Goal: Navigation & Orientation: Find specific page/section

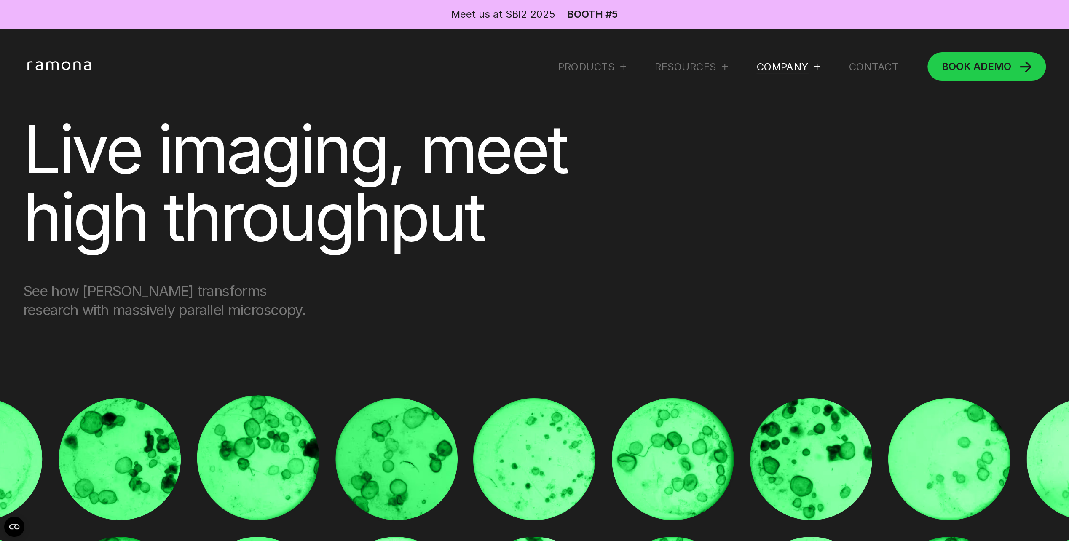
click at [773, 67] on div "Company" at bounding box center [783, 66] width 52 height 13
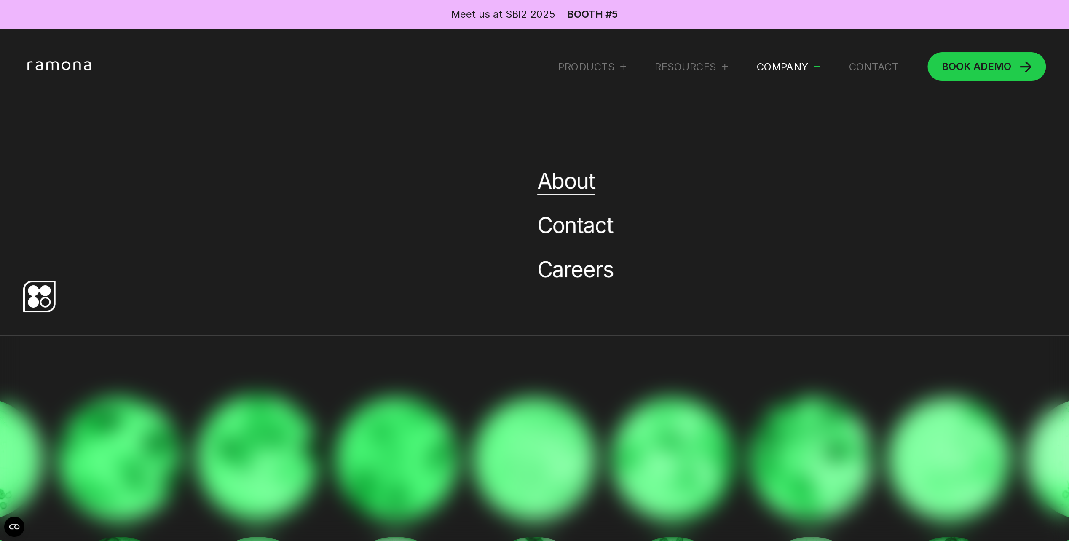
click at [554, 185] on link "About" at bounding box center [566, 181] width 58 height 27
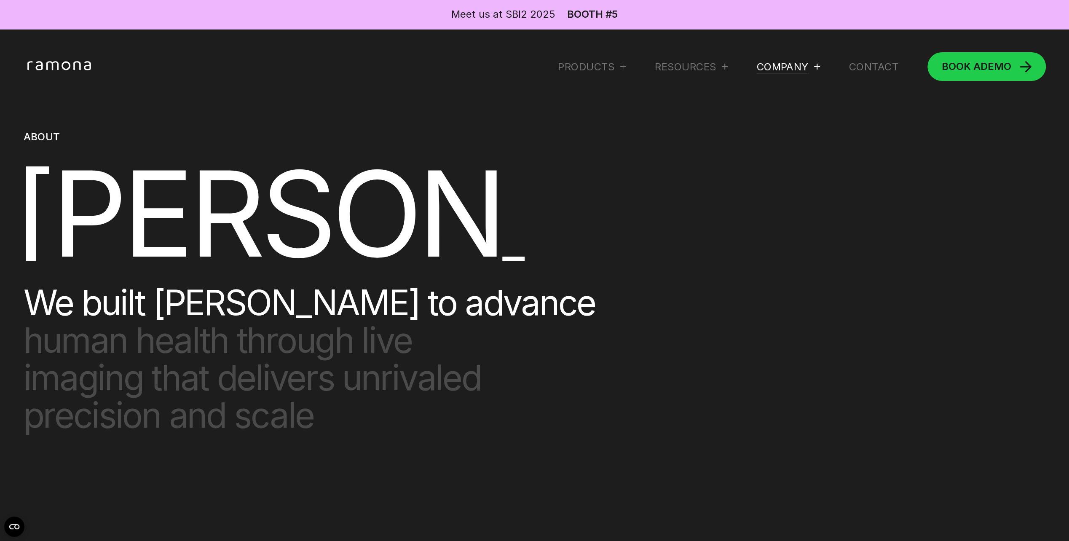
click at [770, 63] on div "Company" at bounding box center [783, 66] width 52 height 13
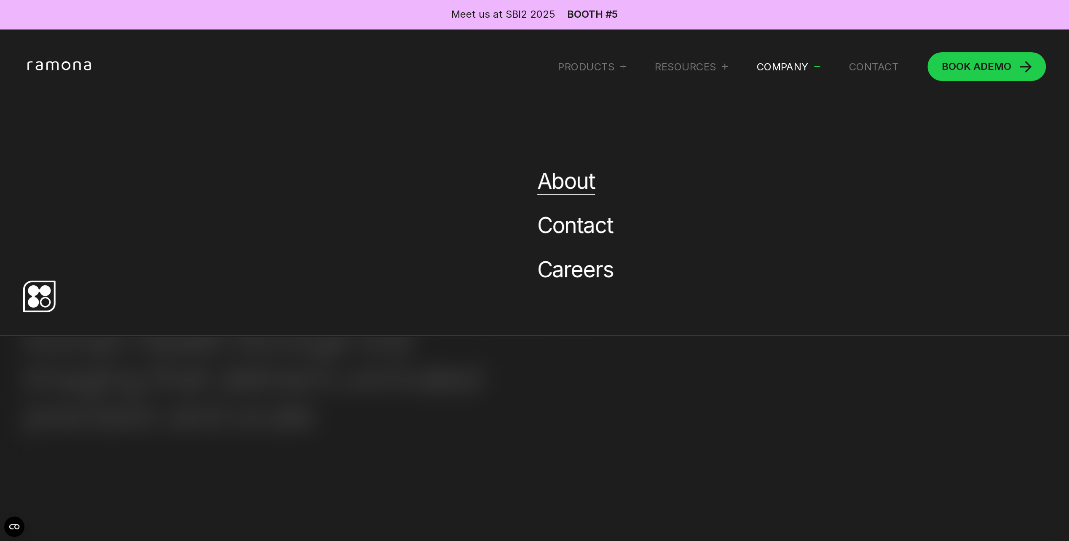
click at [586, 180] on link "About" at bounding box center [566, 181] width 58 height 27
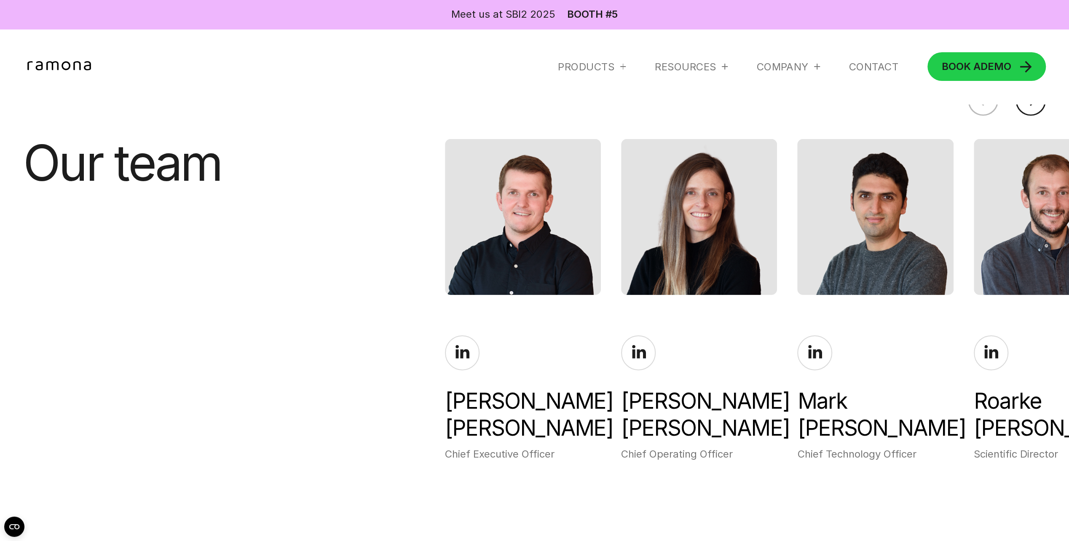
scroll to position [2571, 0]
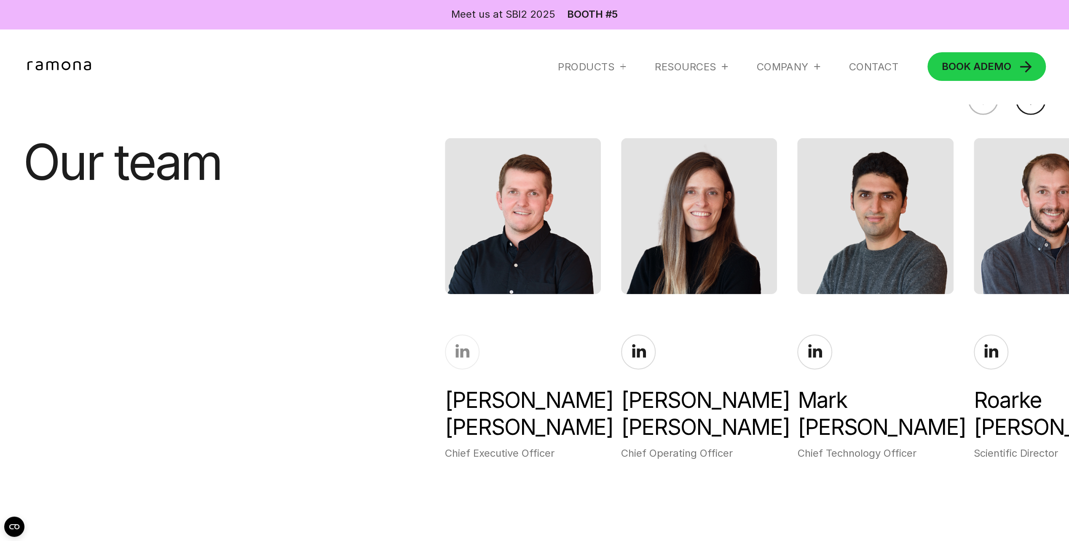
click at [463, 348] on icon at bounding box center [463, 351] width 14 height 14
click at [633, 344] on icon at bounding box center [639, 351] width 14 height 14
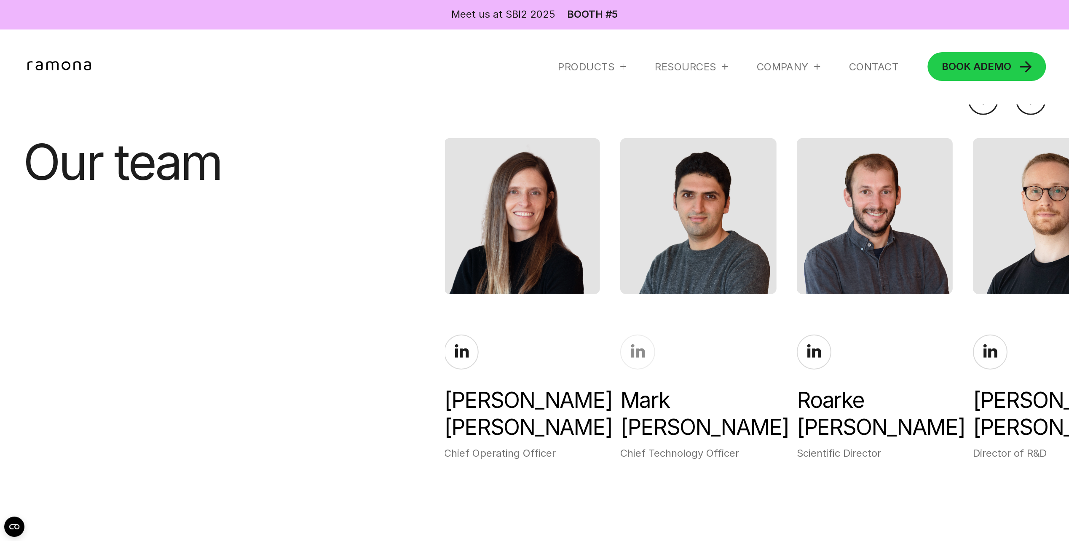
click at [631, 346] on icon at bounding box center [638, 350] width 14 height 13
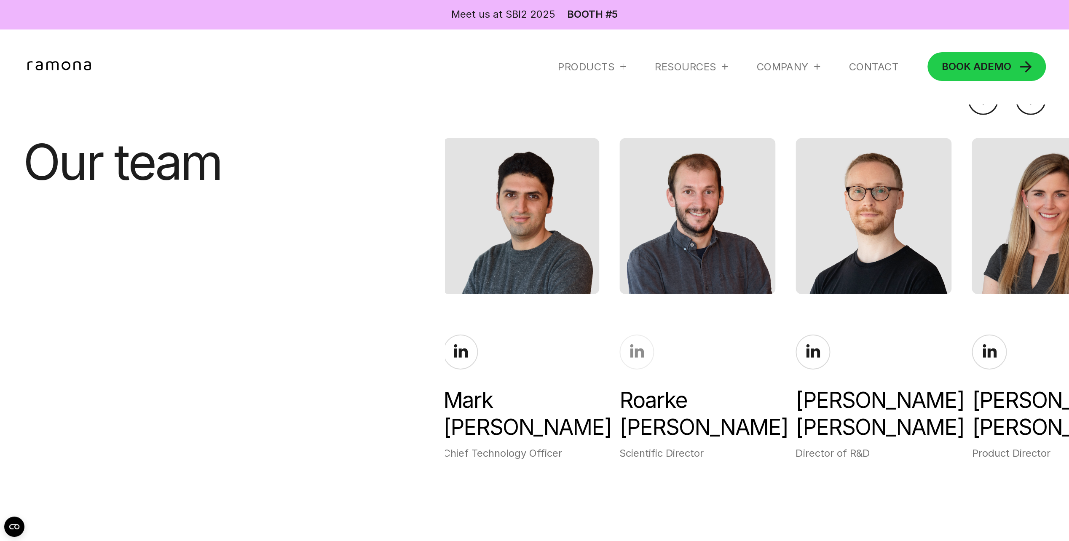
click at [635, 344] on icon at bounding box center [637, 350] width 14 height 13
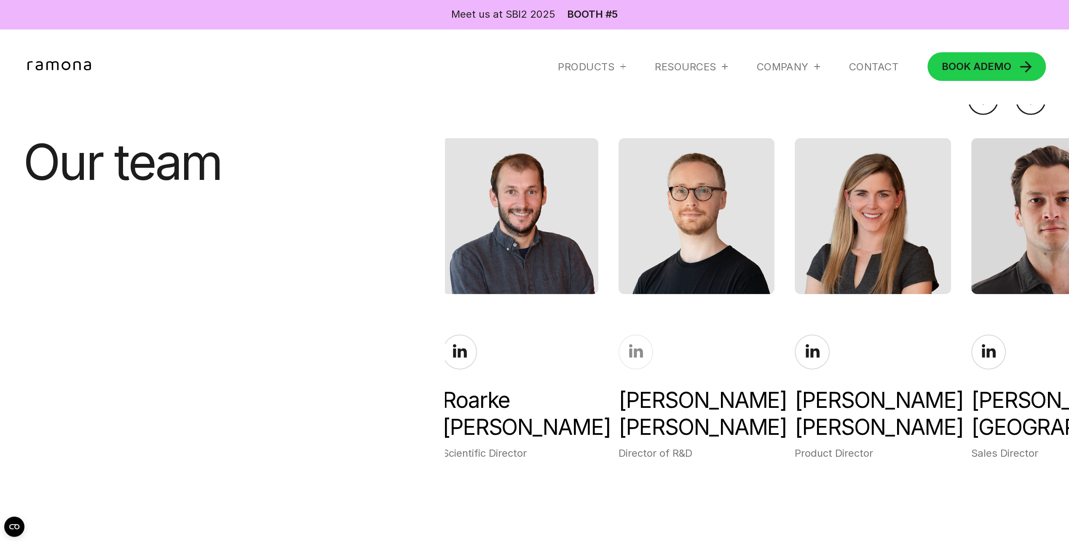
click at [637, 346] on icon at bounding box center [636, 351] width 14 height 14
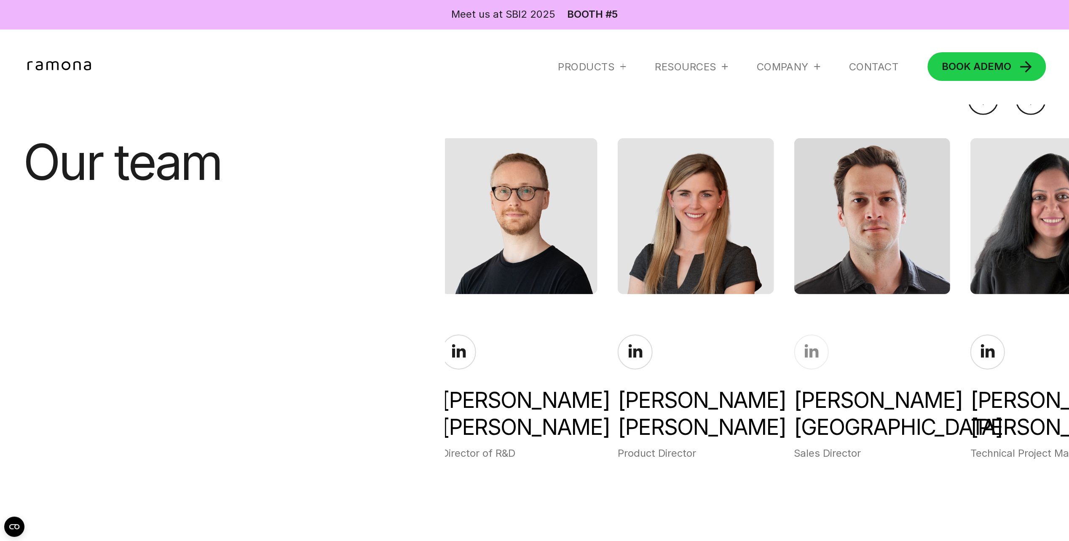
click at [811, 344] on icon at bounding box center [812, 350] width 14 height 13
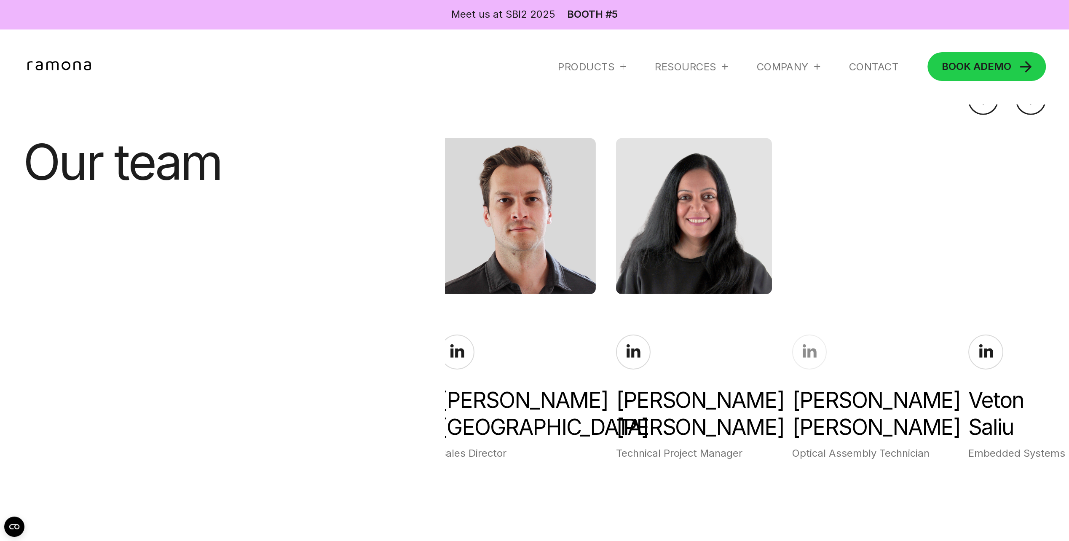
click at [812, 345] on icon at bounding box center [810, 350] width 14 height 13
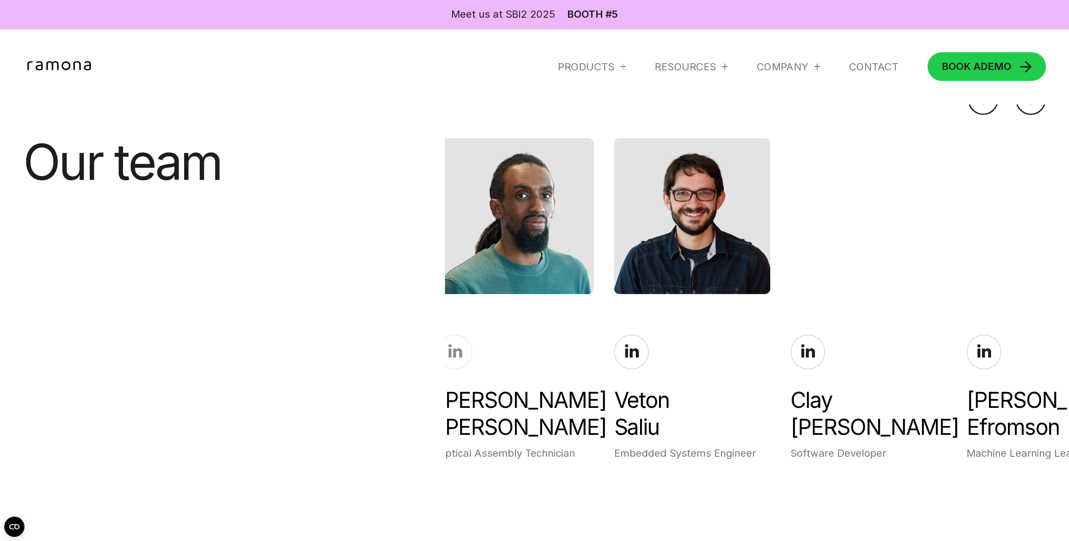
click at [459, 344] on icon at bounding box center [455, 350] width 14 height 13
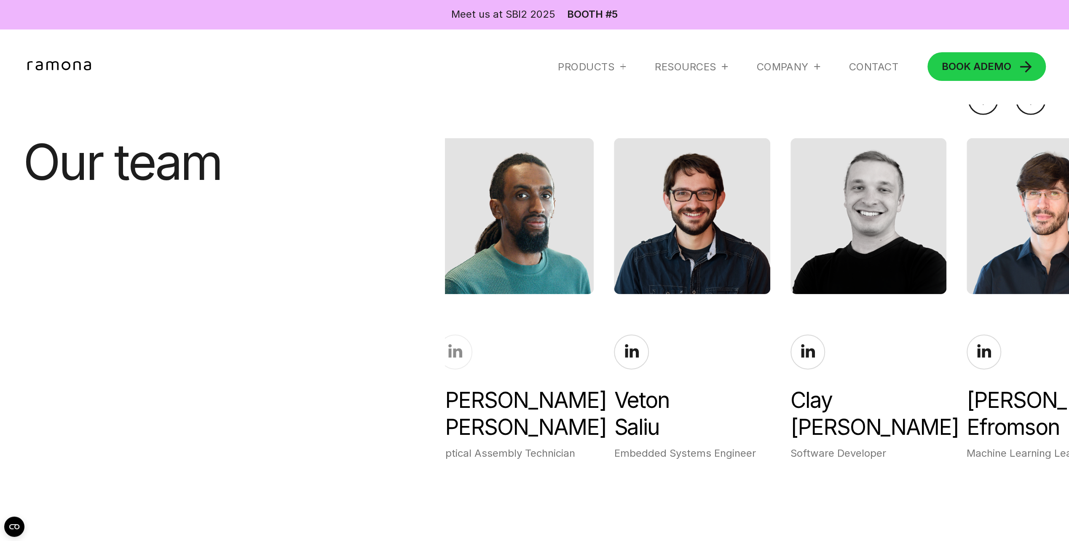
click at [457, 344] on icon at bounding box center [455, 350] width 14 height 13
click at [638, 346] on icon at bounding box center [632, 351] width 14 height 14
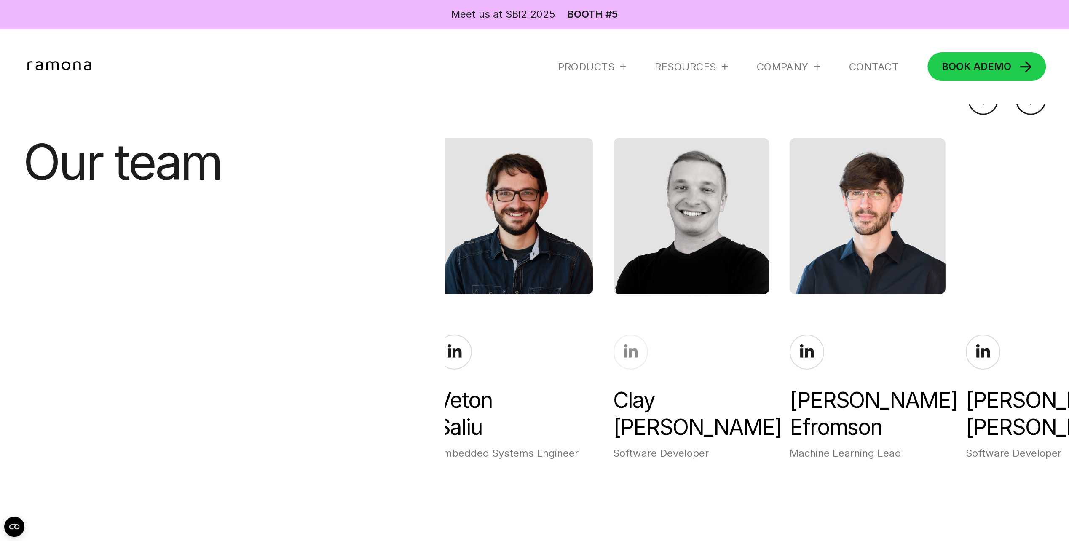
click at [632, 344] on icon at bounding box center [631, 350] width 14 height 13
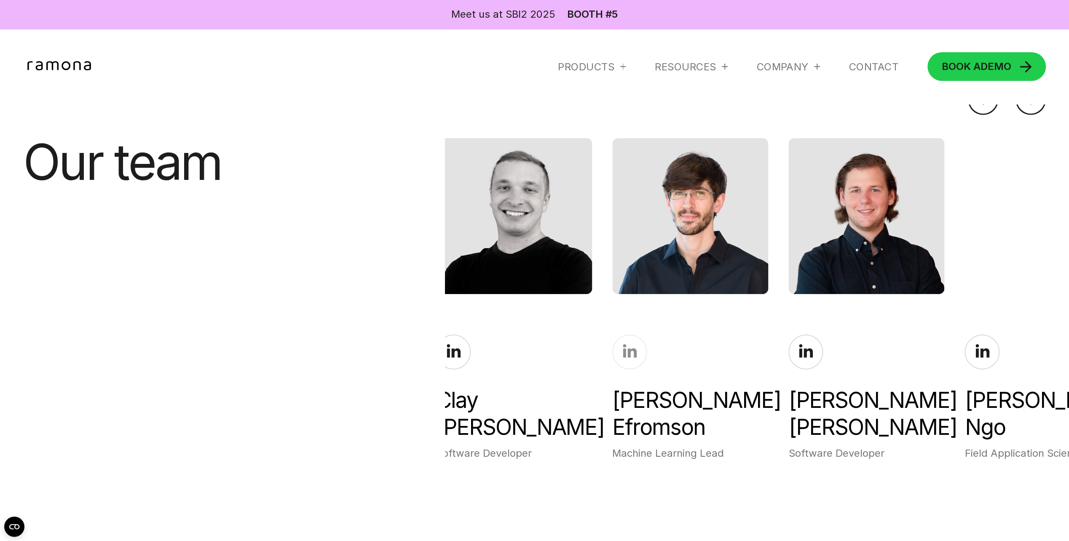
click at [636, 344] on icon at bounding box center [630, 350] width 14 height 13
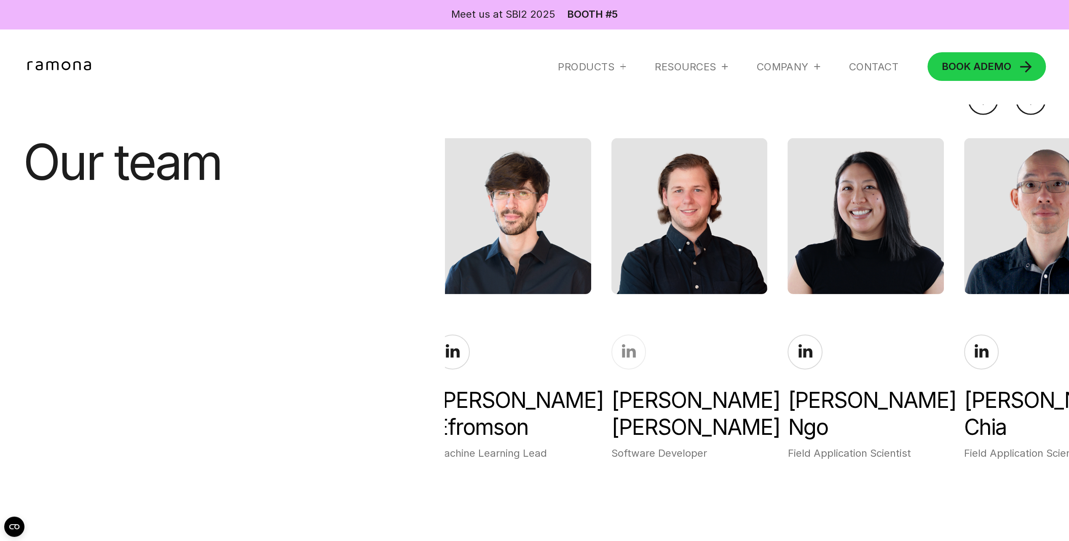
click at [630, 344] on icon at bounding box center [629, 350] width 14 height 13
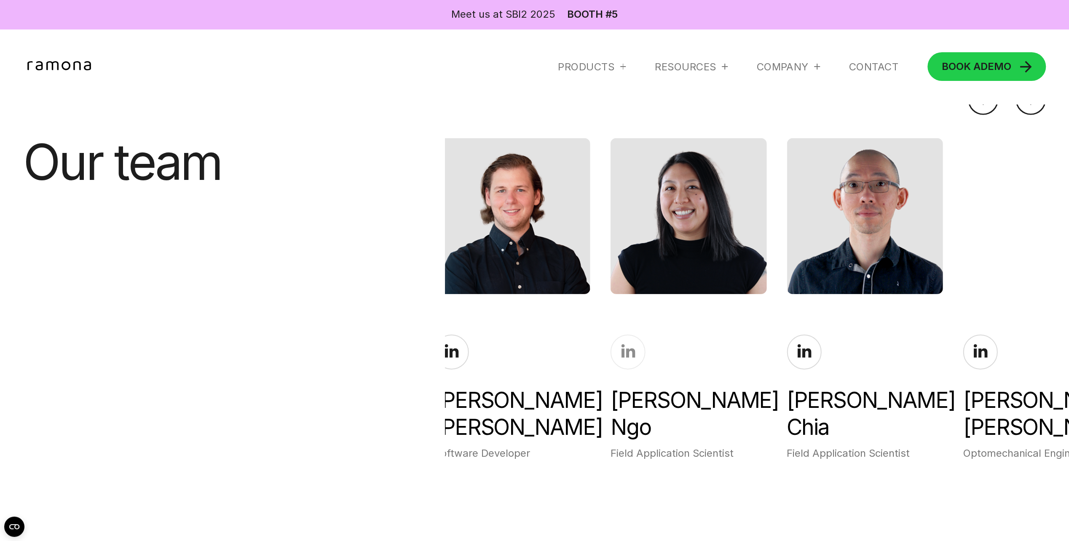
click at [635, 344] on icon at bounding box center [628, 350] width 14 height 13
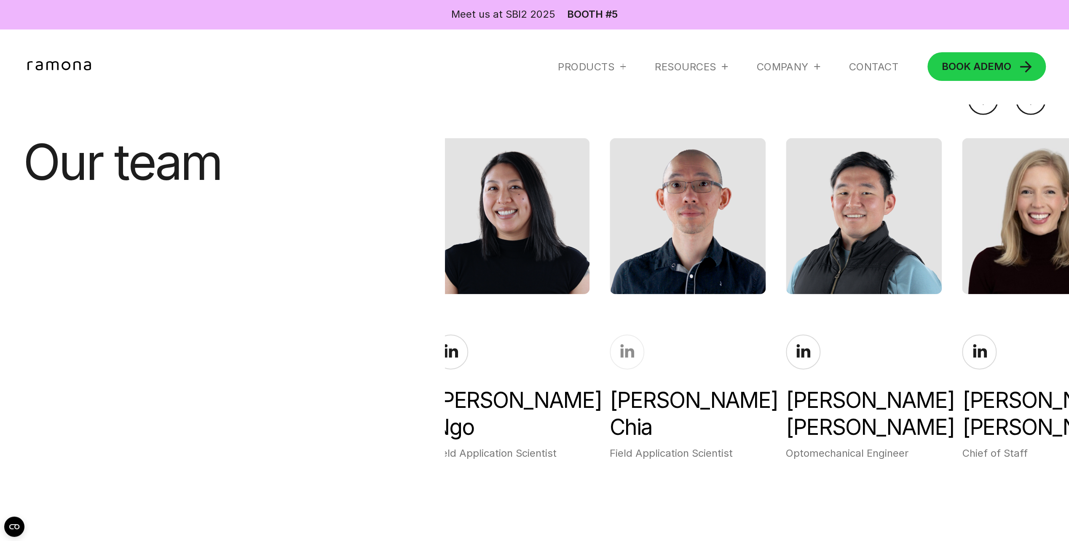
click at [631, 344] on icon at bounding box center [627, 351] width 14 height 14
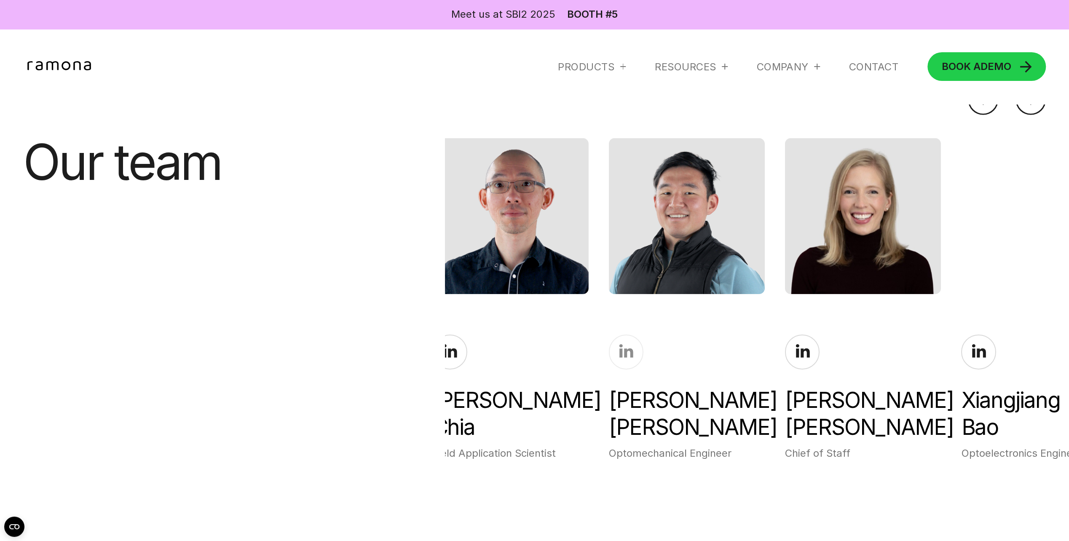
click at [633, 344] on icon at bounding box center [627, 350] width 14 height 13
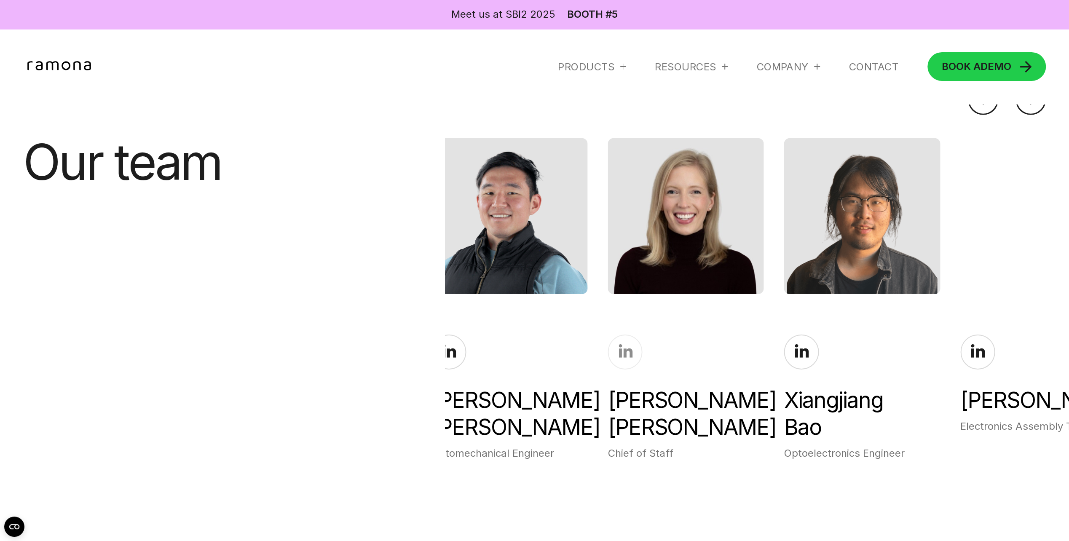
click at [633, 345] on icon at bounding box center [626, 350] width 14 height 13
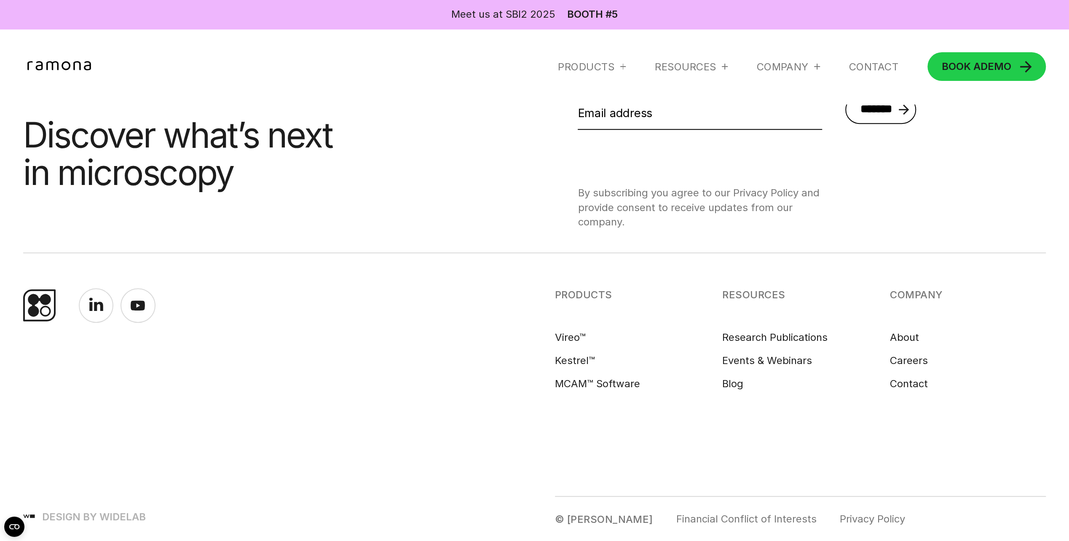
scroll to position [3782, 0]
click at [903, 333] on link "About" at bounding box center [904, 337] width 29 height 15
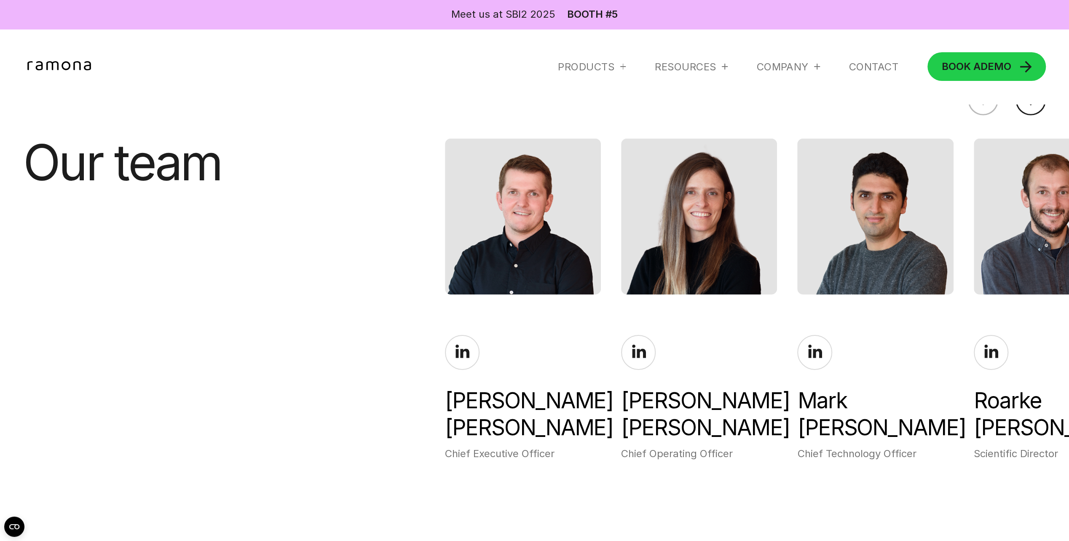
scroll to position [2571, 0]
